Goal: Transaction & Acquisition: Purchase product/service

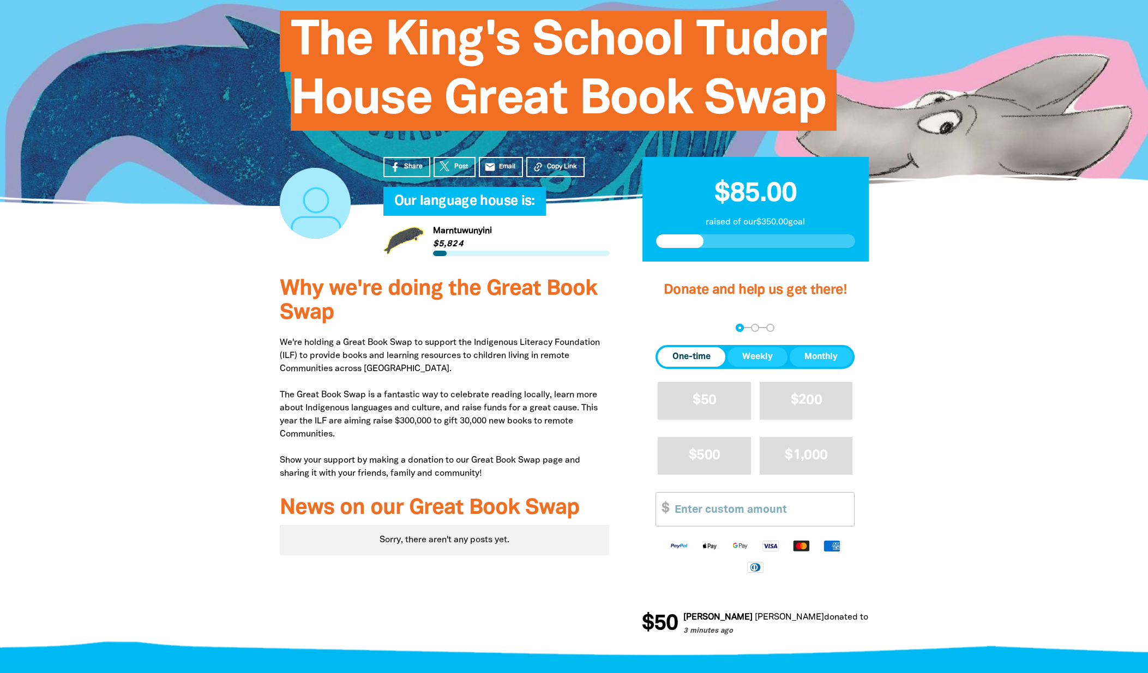
scroll to position [131, 0]
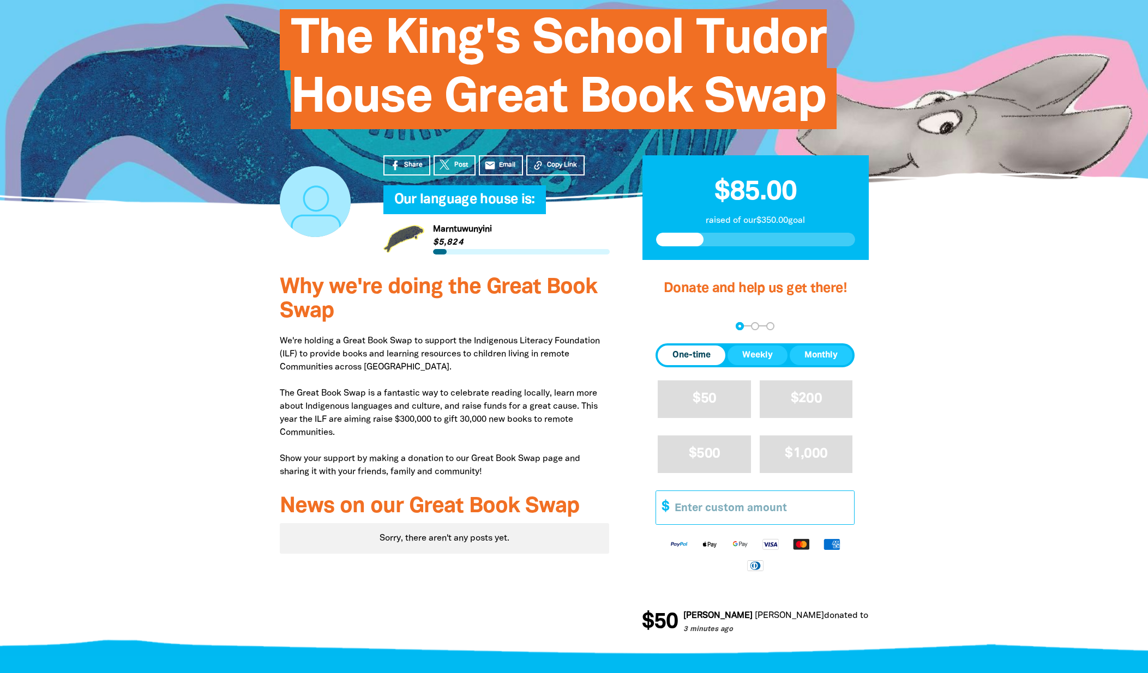
click at [695, 505] on input "Other Amount" at bounding box center [760, 507] width 187 height 33
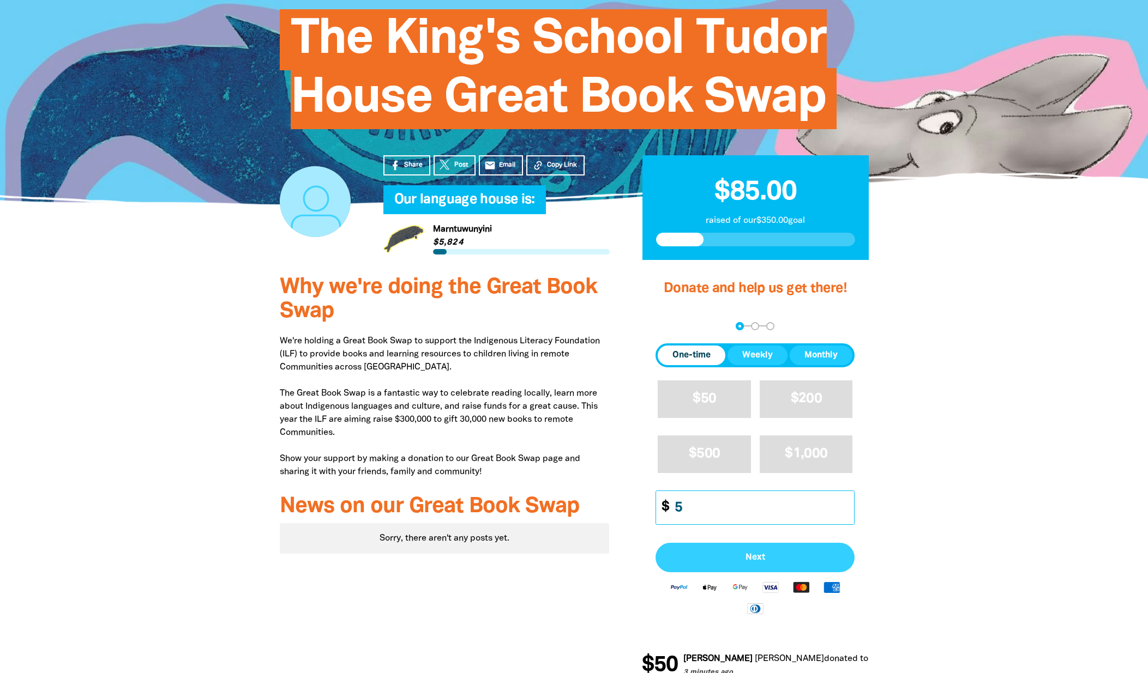
type input "5"
click at [778, 564] on button "Next" at bounding box center [754, 557] width 199 height 29
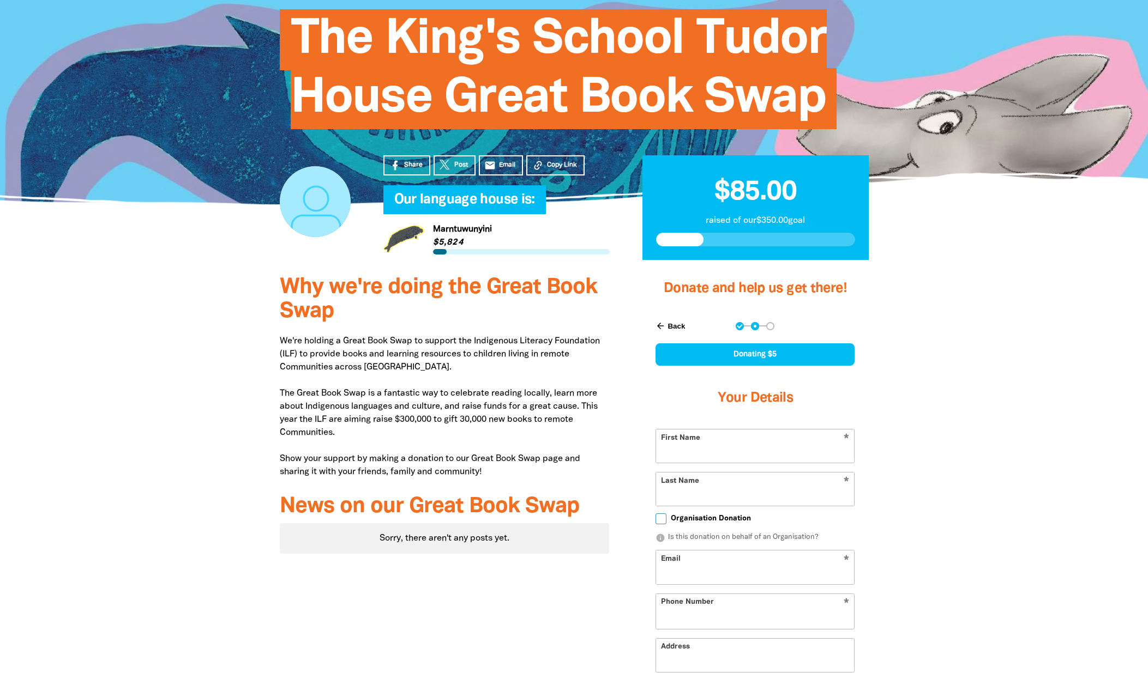
select select "AU"
click at [771, 451] on input "First Name" at bounding box center [755, 446] width 198 height 33
type input "[PERSON_NAME]"
type input "ERuera"
type input "po box 189"
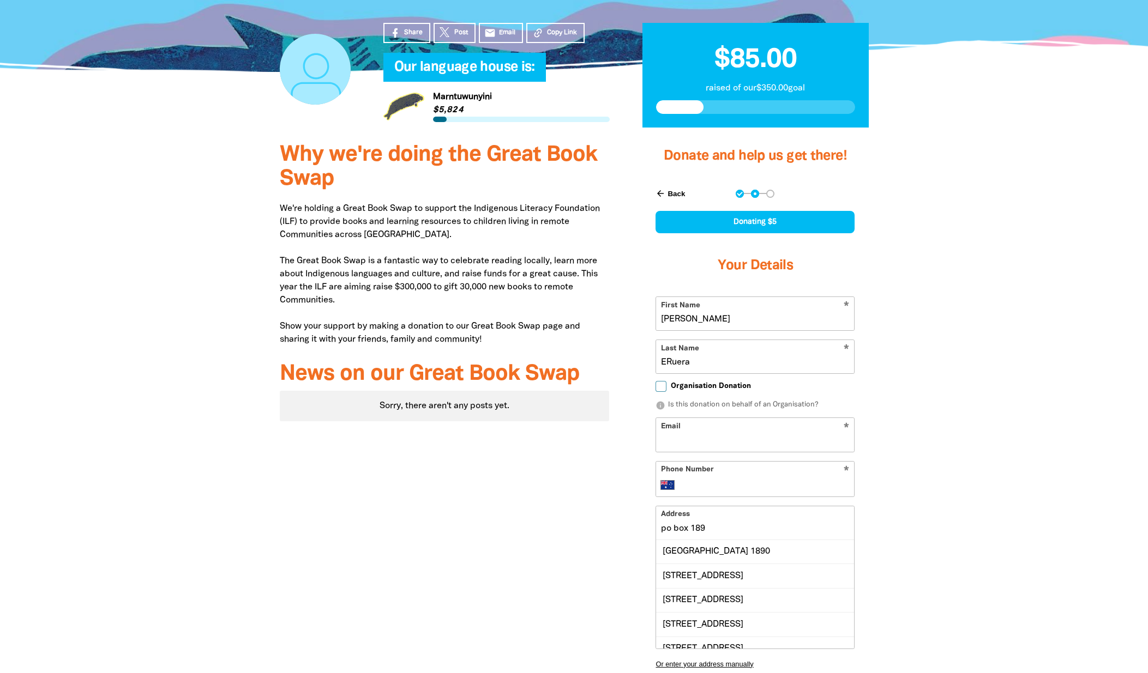
scroll to position [262, 0]
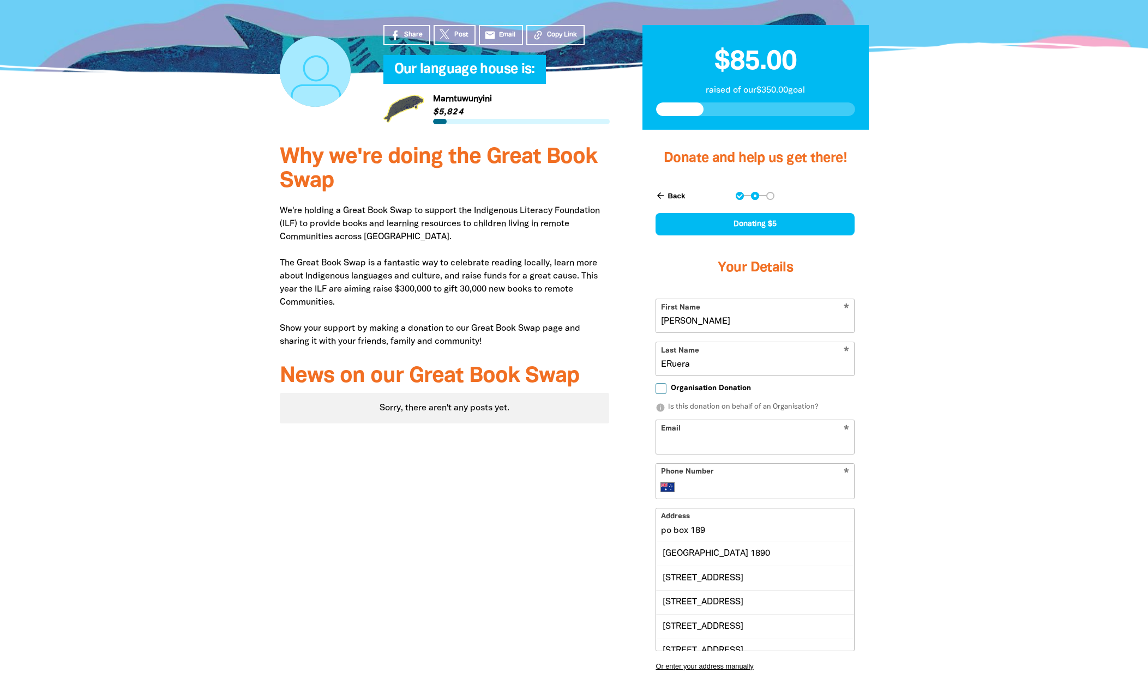
drag, startPoint x: 696, startPoint y: 320, endPoint x: 652, endPoint y: 320, distance: 44.7
click at [653, 321] on div "arrow_back Back Step 1 Step 2 Step 3 Donating $5 Your Details * First Name [PER…" at bounding box center [755, 473] width 226 height 591
type input "[PERSON_NAME]"
click at [670, 365] on input "ERuera" at bounding box center [755, 358] width 198 height 33
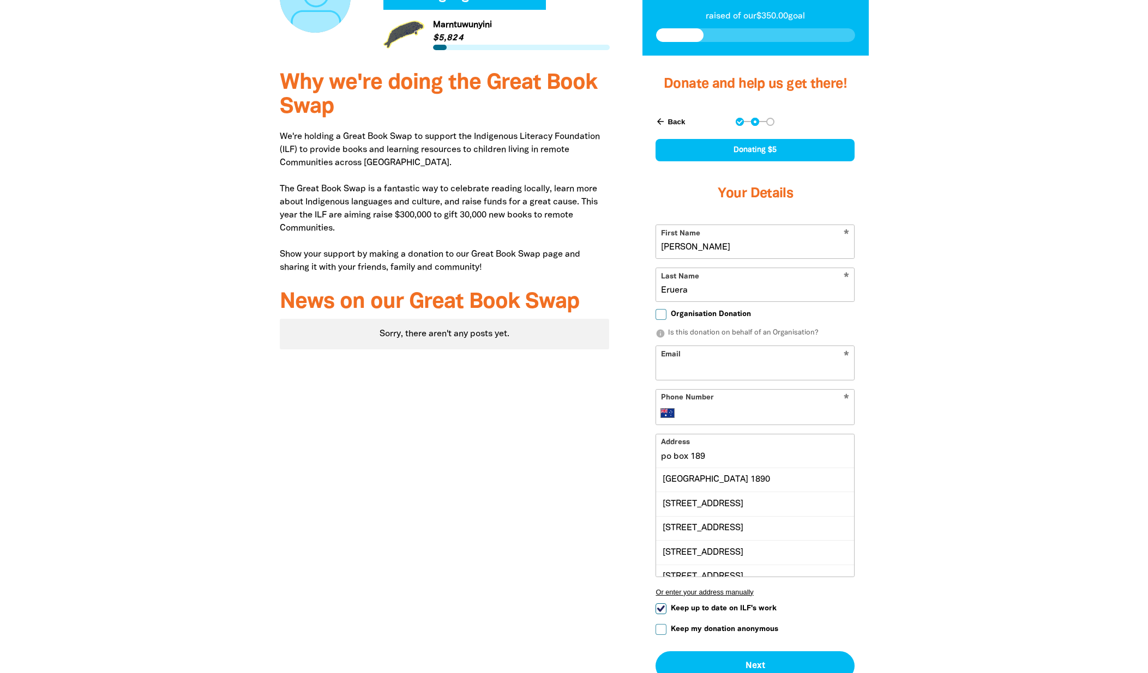
scroll to position [342, 0]
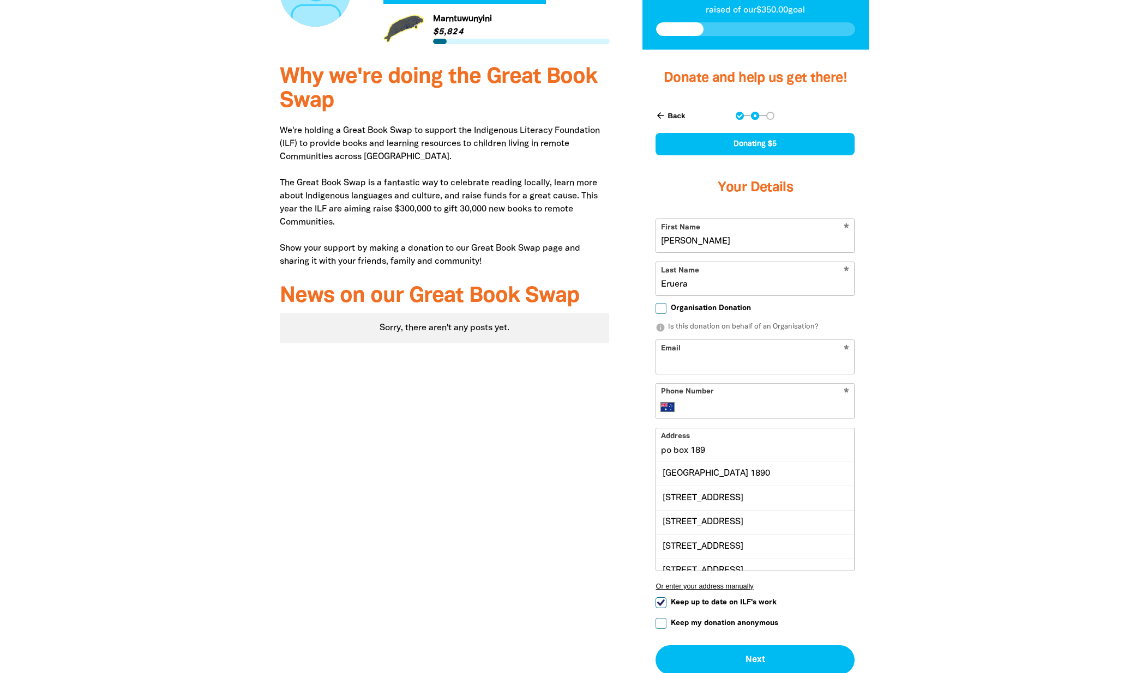
type input "Eruera"
click at [777, 364] on input "Email" at bounding box center [755, 356] width 198 height 33
type input "[PERSON_NAME][EMAIL_ADDRESS][DOMAIN_NAME]"
click at [726, 405] on input "Phone Number" at bounding box center [766, 407] width 167 height 13
type input "0438 038 887"
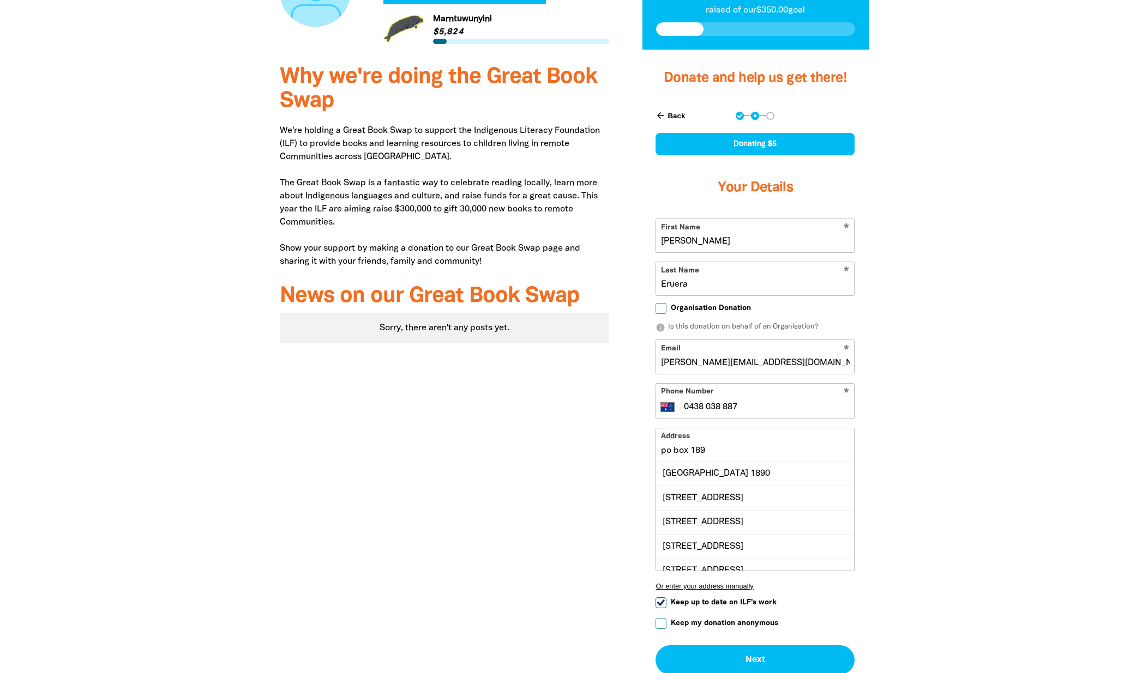
click at [997, 408] on div at bounding box center [574, 400] width 1148 height 691
drag, startPoint x: 736, startPoint y: 444, endPoint x: 719, endPoint y: 448, distance: 17.3
click at [735, 444] on input "po box 189" at bounding box center [755, 445] width 198 height 33
click at [714, 452] on input "po box 189" at bounding box center [755, 445] width 198 height 33
click at [943, 459] on div at bounding box center [574, 400] width 1148 height 691
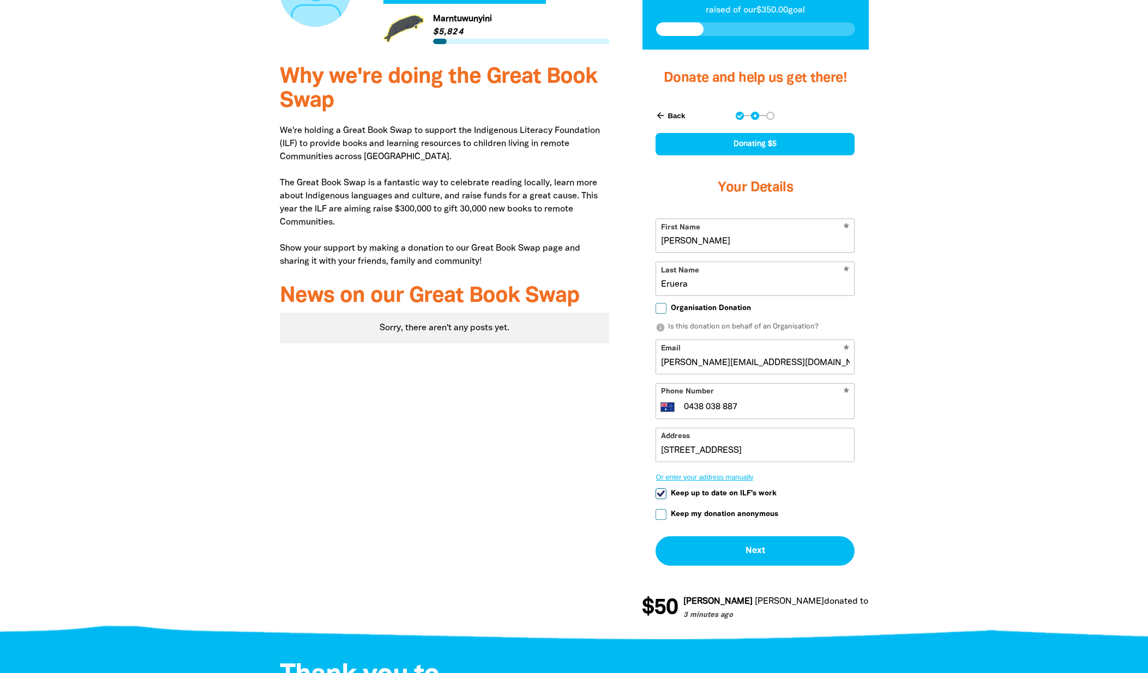
click at [718, 477] on button "Or enter your address manually" at bounding box center [754, 477] width 199 height 8
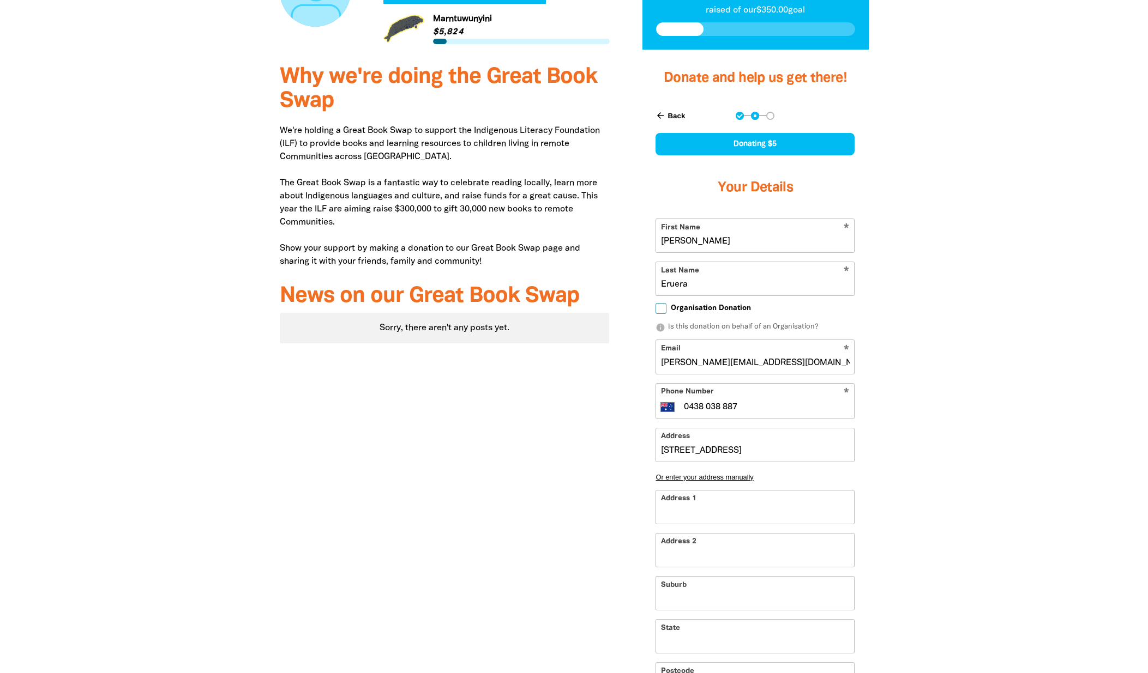
click at [729, 507] on input "Address 1" at bounding box center [755, 507] width 198 height 33
type input "6"
type input "63"
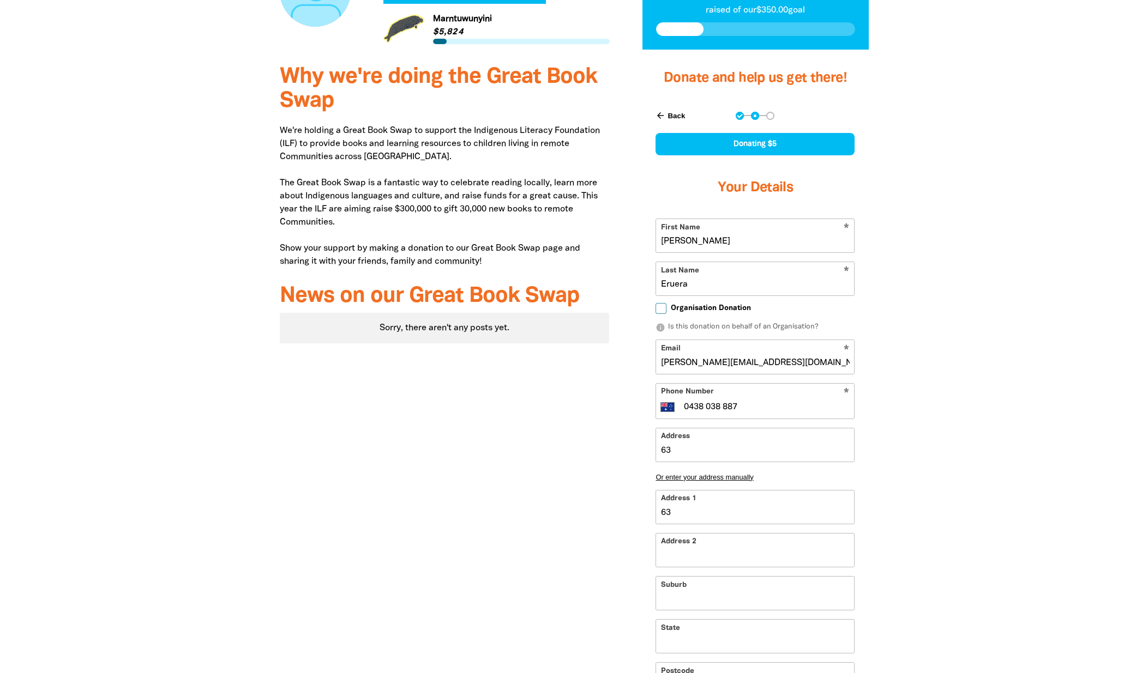
type input "63 g"
type input "63 gr"
type input "63 gre"
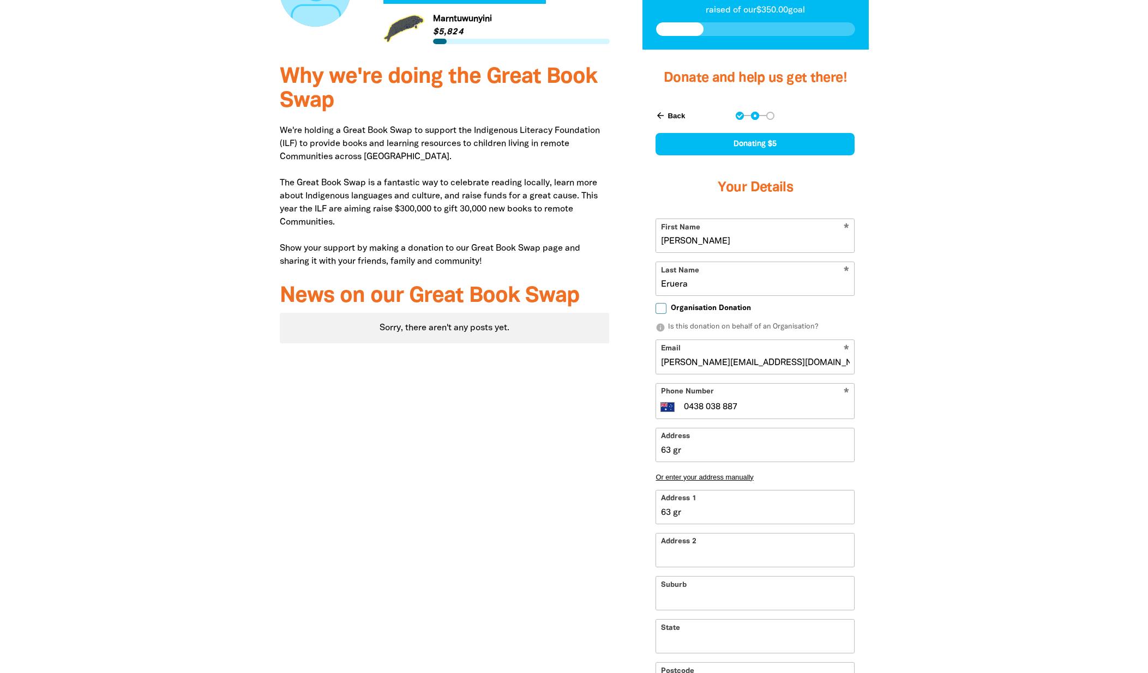
type input "63 gre"
type input "63 grea"
type input "63 greas"
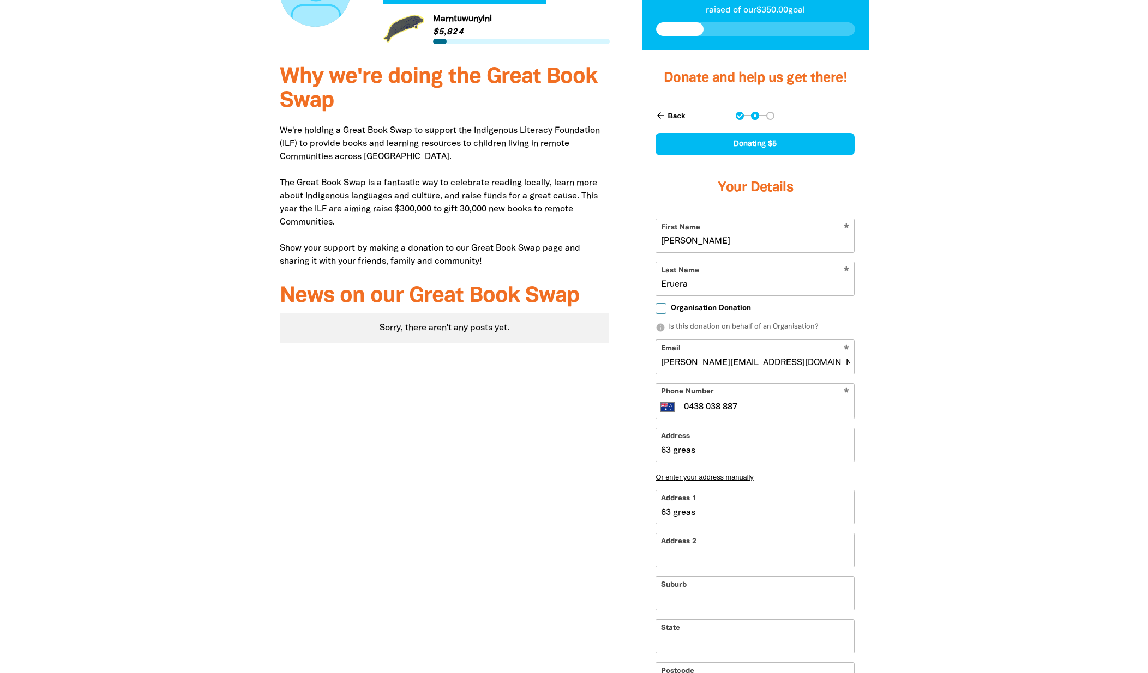
type input "63 greaso"
type input "63 [PERSON_NAME]"
type input "63 greasons"
type input "63 greasons r"
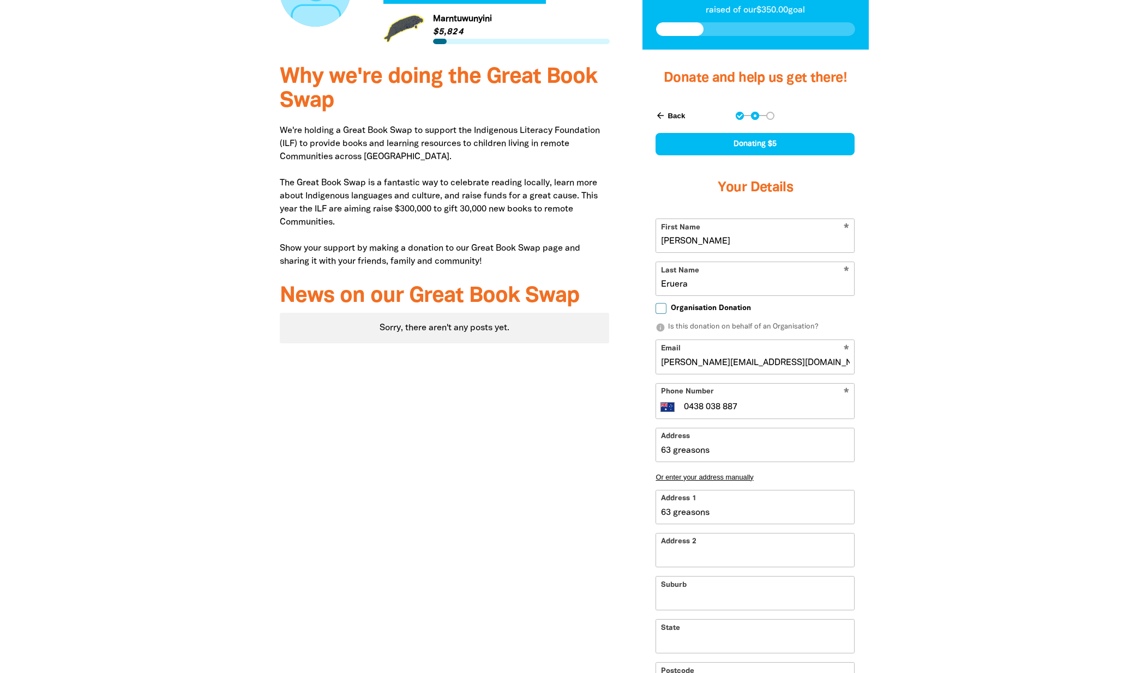
type input "63 greasons r"
type input "63 greasons ro"
type input "63 greasons roa"
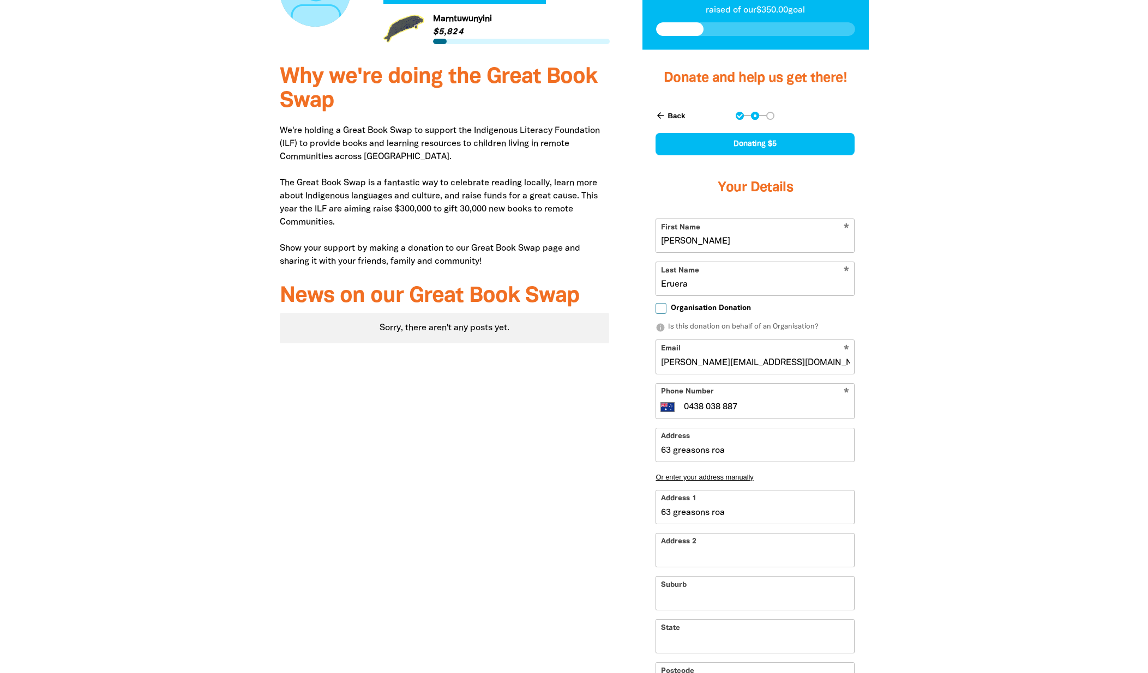
type input "[STREET_ADDRESS]"
type input "b"
type input "[STREET_ADDRESS]"
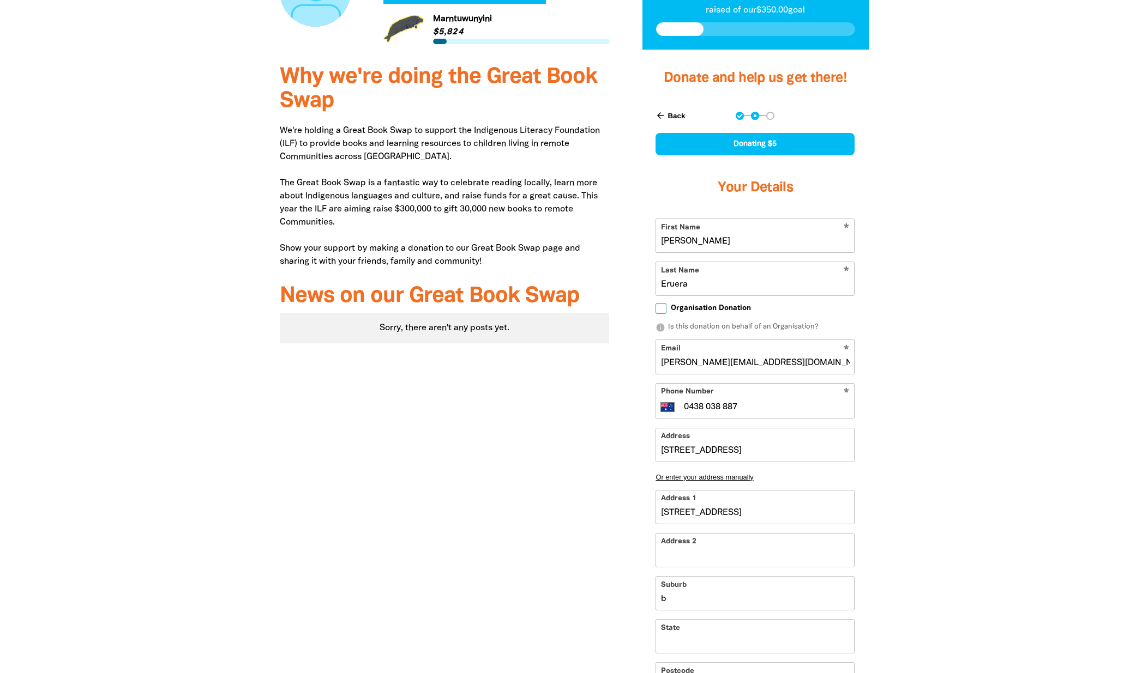
type input "bu"
type input "[STREET_ADDRESS]"
type input "bun"
type input "[STREET_ADDRESS]"
type input "bund"
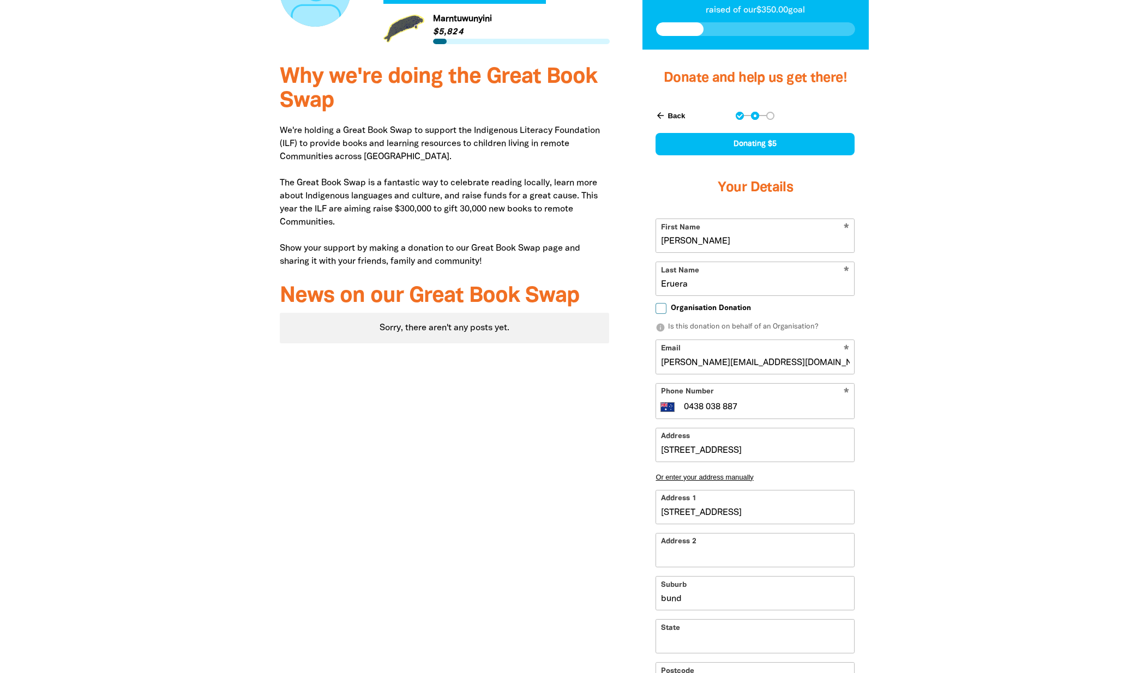
type input "[STREET_ADDRESS]"
type input "bunda"
type input "[STREET_ADDRESS]"
type input "bundan"
type input "[STREET_ADDRESS]"
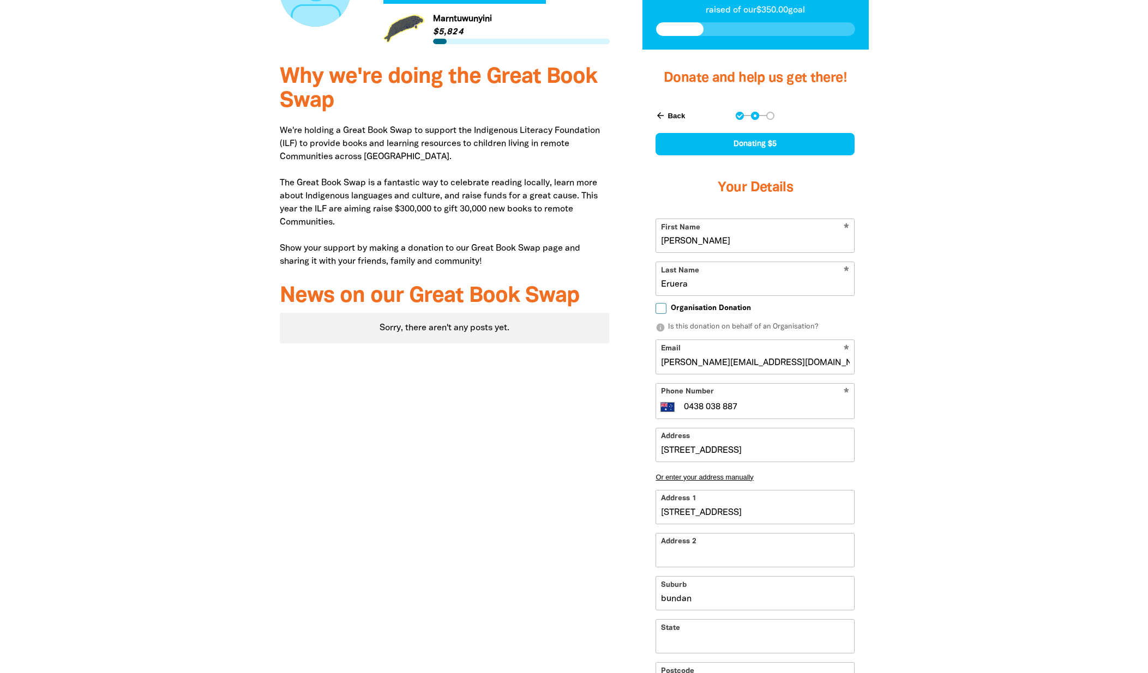
type input "bundano"
type input "[STREET_ADDRESS]"
type input "bundanoo"
type input "[STREET_ADDRESS]"
type input "bundanoon"
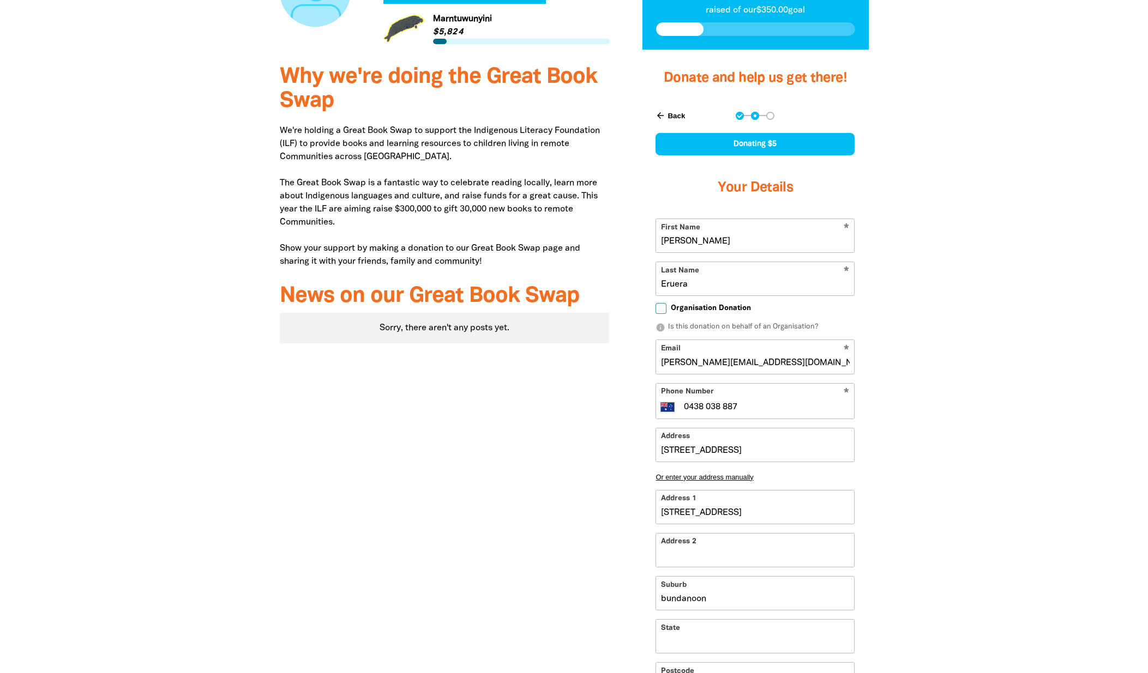
type input "[STREET_ADDRESS]"
type input "n"
type input "[STREET_ADDRESS], ns"
type input "ns"
type input "[STREET_ADDRESS]"
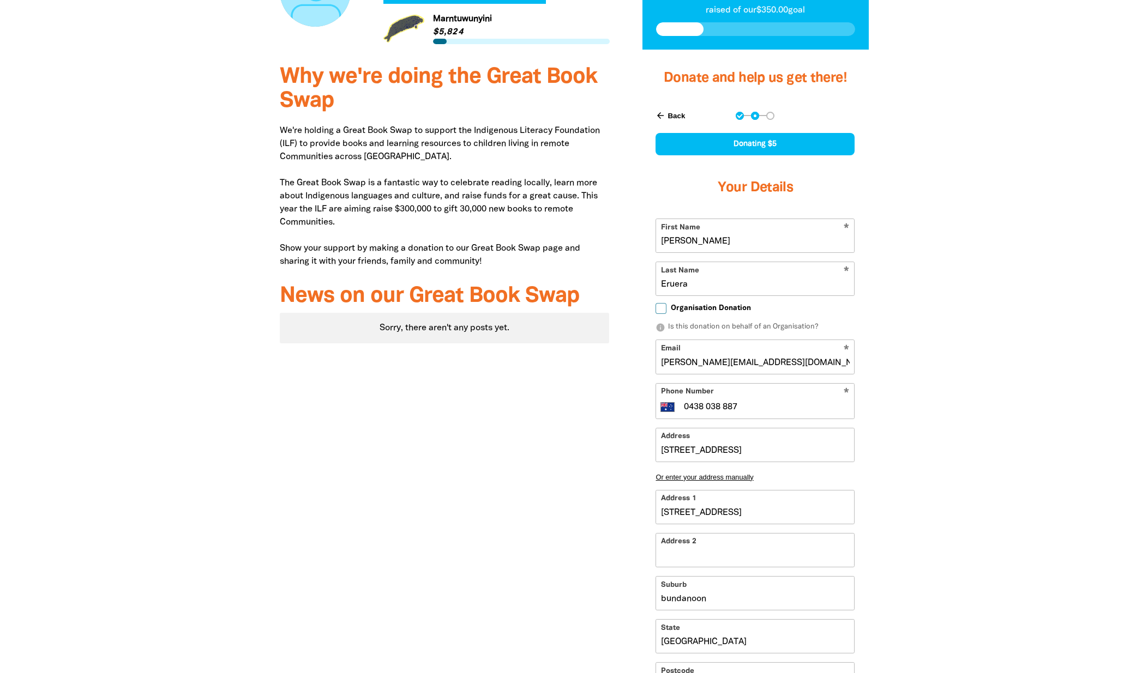
type input "[GEOGRAPHIC_DATA]"
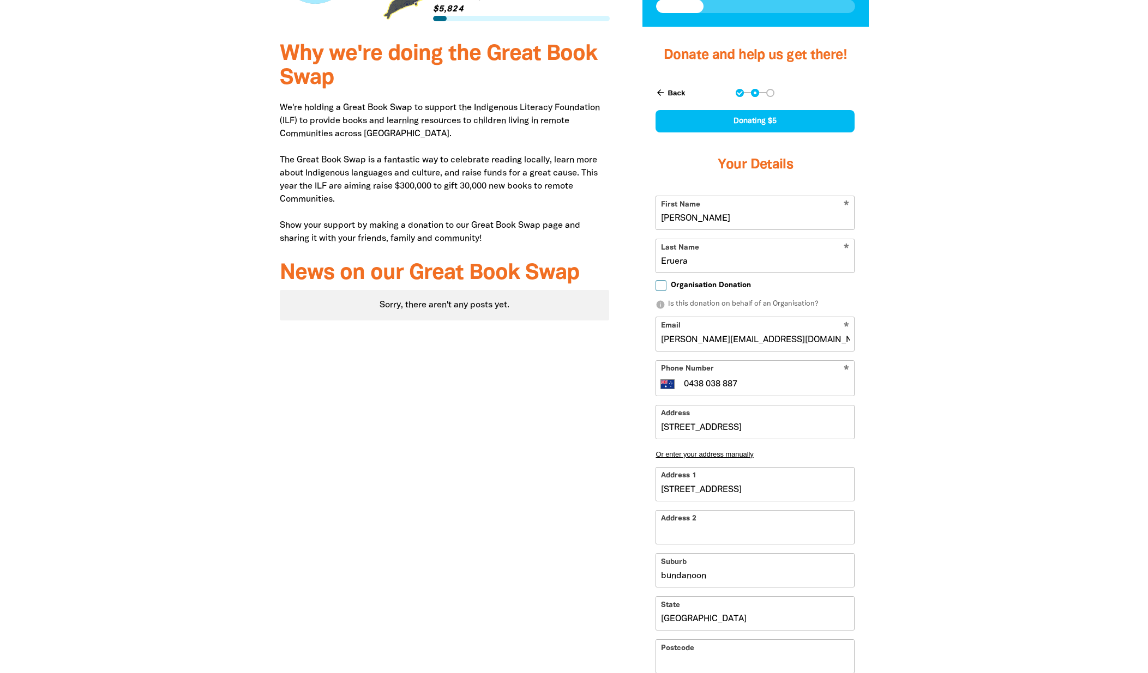
type input "[STREET_ADDRESS]"
type input "2"
type input "[STREET_ADDRESS]"
type input "25"
type input "[STREET_ADDRESS]"
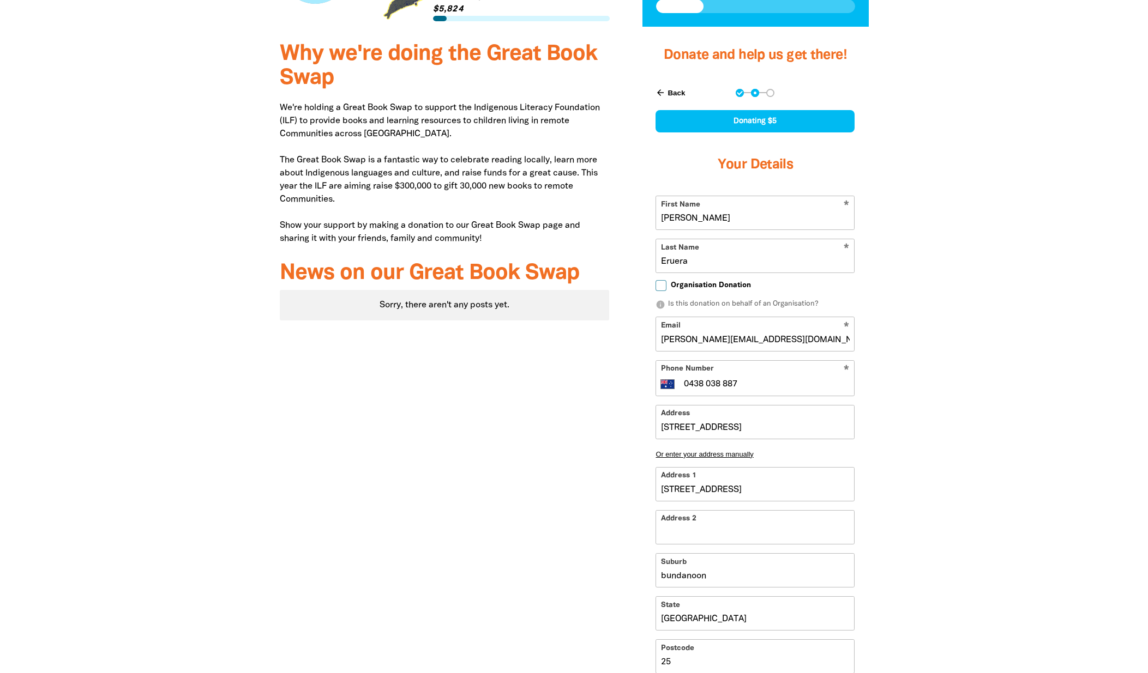
type input "257"
type input "[STREET_ADDRESS]"
type input "2578"
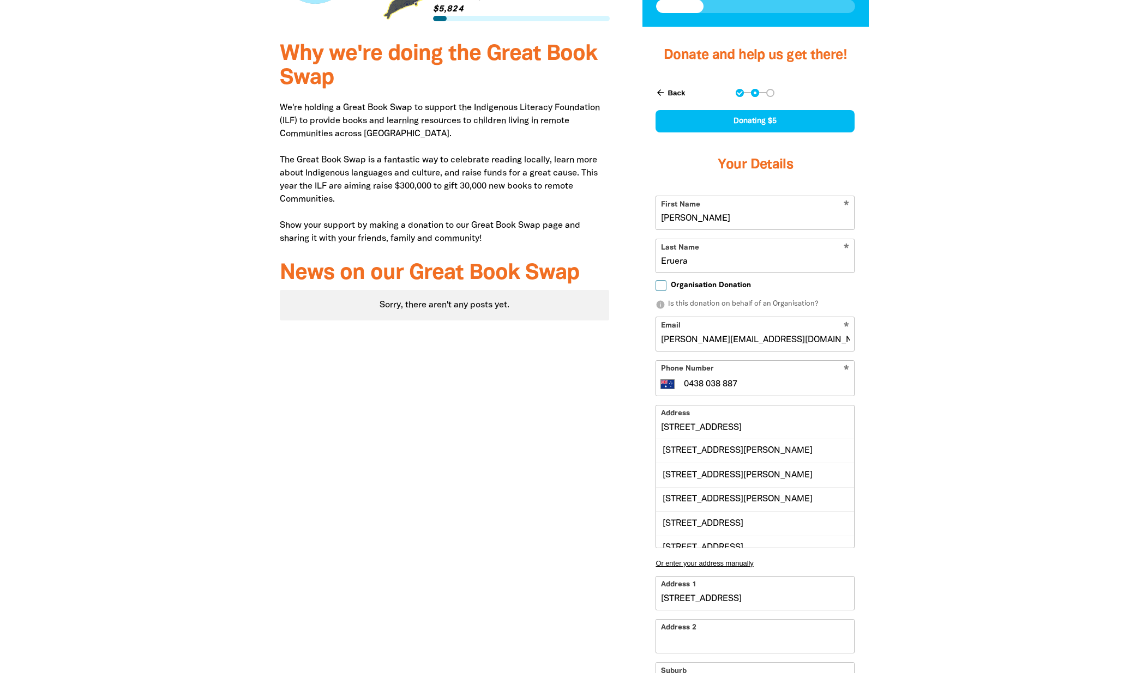
drag, startPoint x: 829, startPoint y: 425, endPoint x: 839, endPoint y: 429, distance: 9.8
click at [830, 426] on input "[STREET_ADDRESS]" at bounding box center [755, 422] width 198 height 33
drag, startPoint x: 835, startPoint y: 429, endPoint x: 637, endPoint y: 430, distance: 197.9
click at [642, 430] on div "arrow_back Back Step 1 Step 2 Step 3 Donating $5 Your Details * First Name [PER…" at bounding box center [755, 506] width 226 height 863
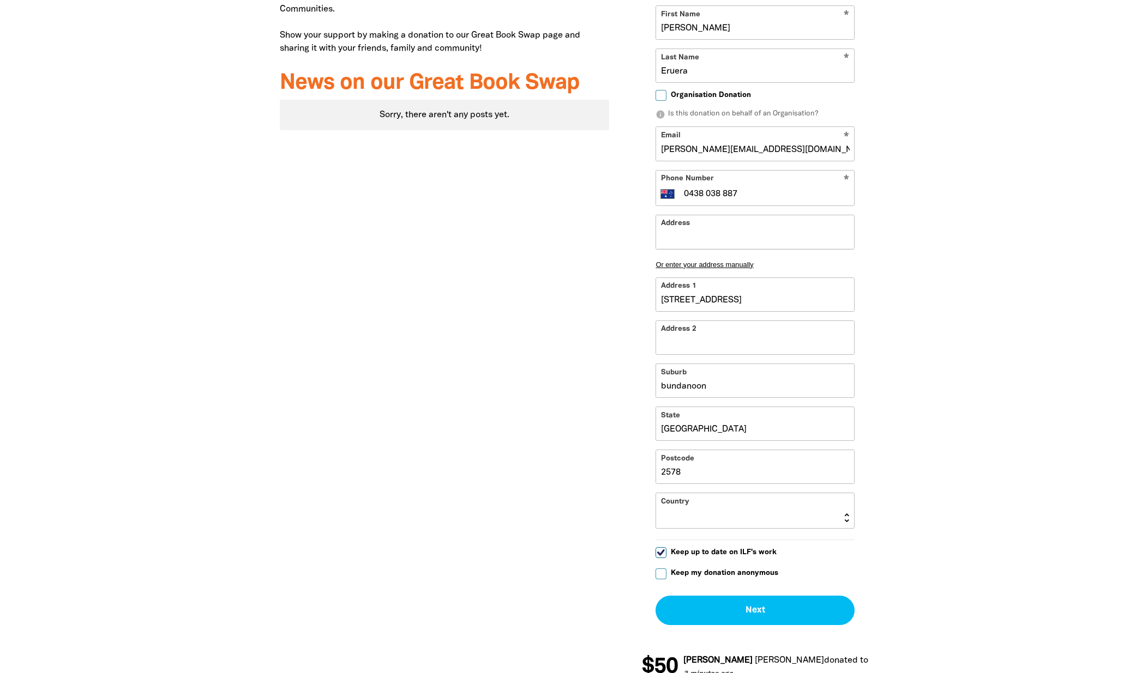
scroll to position [708, 0]
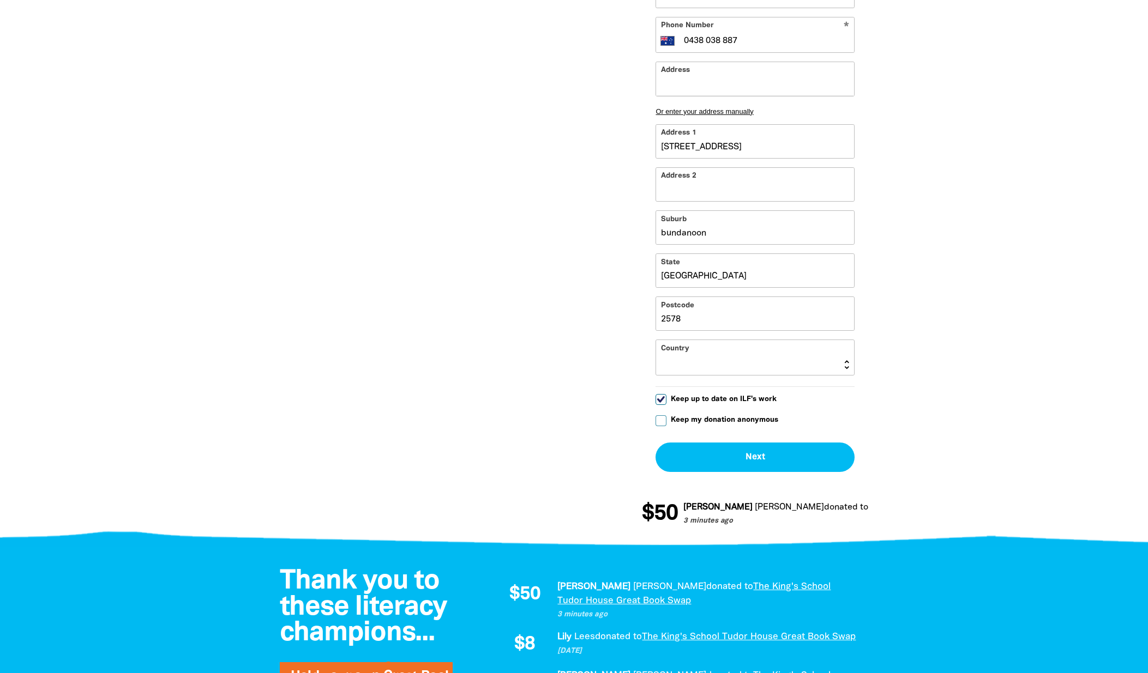
click at [661, 396] on input "Keep up to date on ILF's work" at bounding box center [660, 399] width 11 height 11
checkbox input "false"
click at [678, 364] on select "[GEOGRAPHIC_DATA] [GEOGRAPHIC_DATA] [GEOGRAPHIC_DATA] [US_STATE] [GEOGRAPHIC_DA…" at bounding box center [755, 357] width 198 height 35
select select "AU"
click at [656, 340] on select "[GEOGRAPHIC_DATA] [GEOGRAPHIC_DATA] [GEOGRAPHIC_DATA] [US_STATE] [GEOGRAPHIC_DA…" at bounding box center [755, 357] width 198 height 35
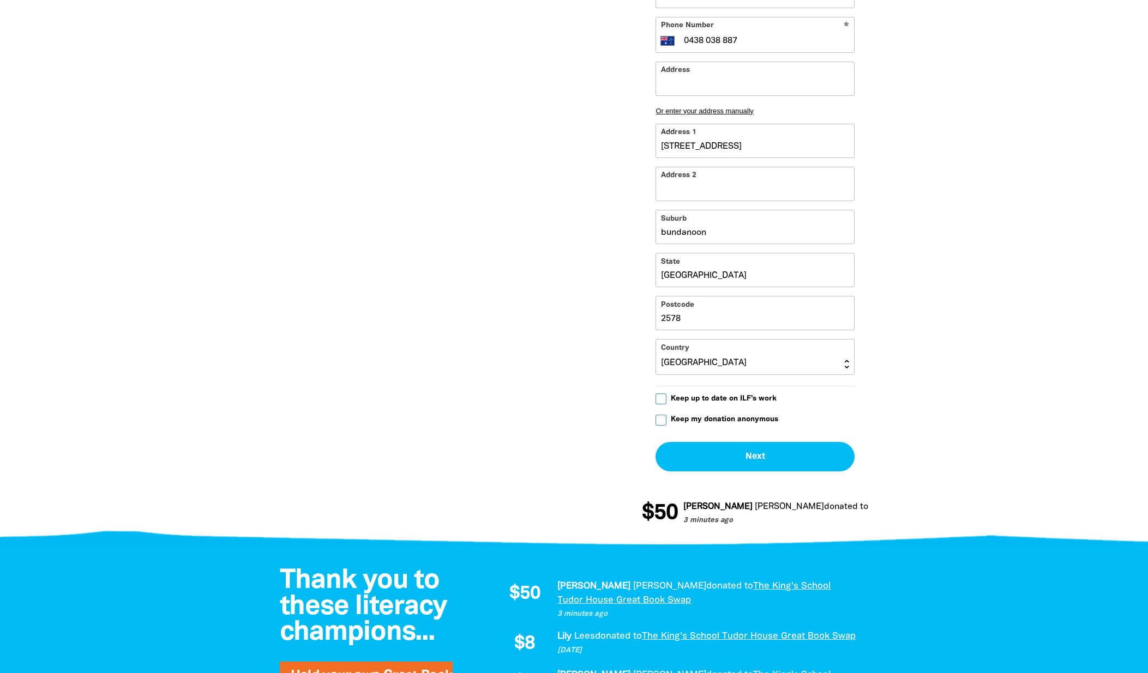
type input "[STREET_ADDRESS]"
click at [745, 461] on button "Next chevron_right" at bounding box center [754, 456] width 199 height 29
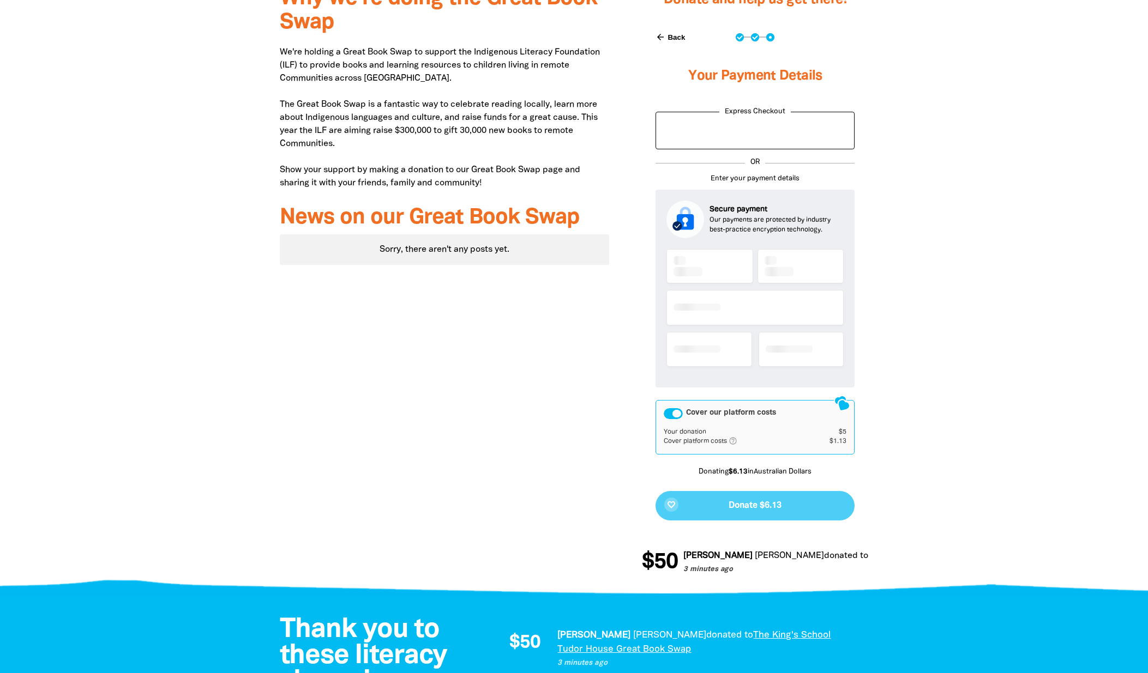
scroll to position [420, 0]
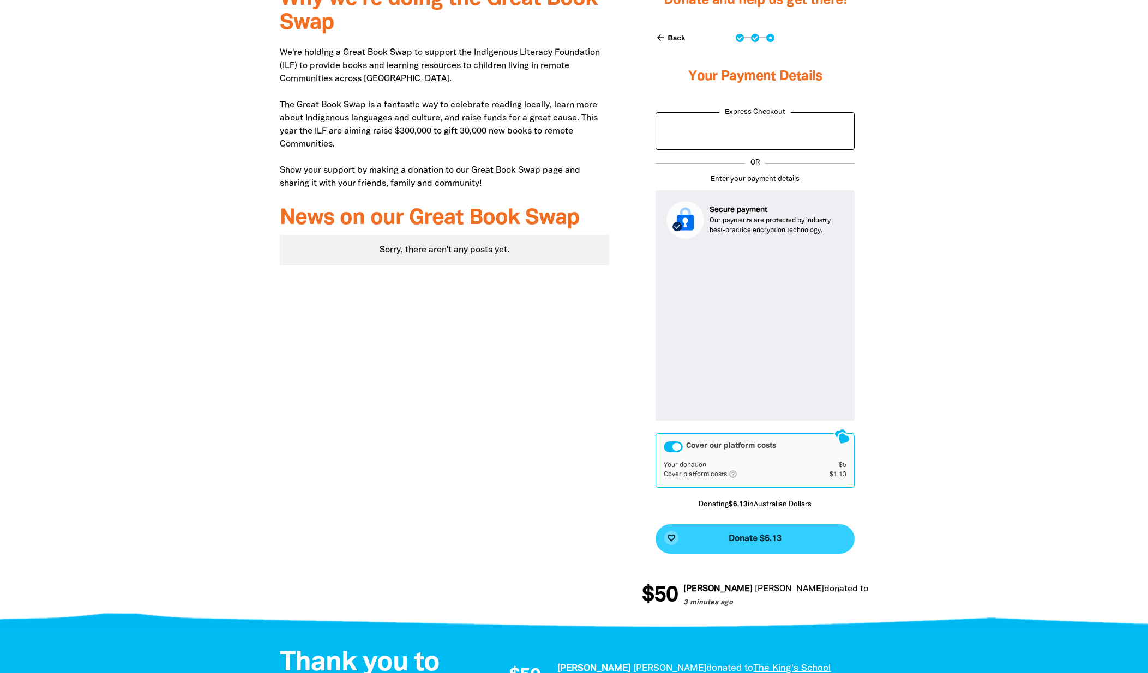
click at [735, 548] on button "favorite_border Donate $6.13" at bounding box center [754, 539] width 199 height 29
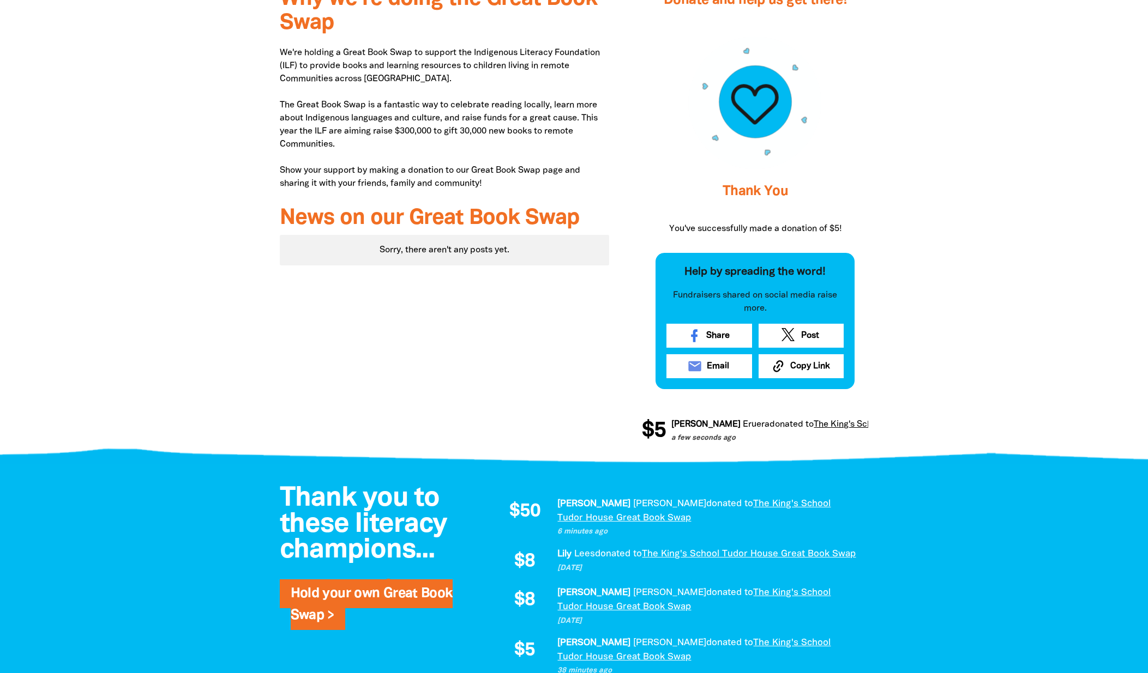
scroll to position [0, 0]
